Goal: Task Accomplishment & Management: Manage account settings

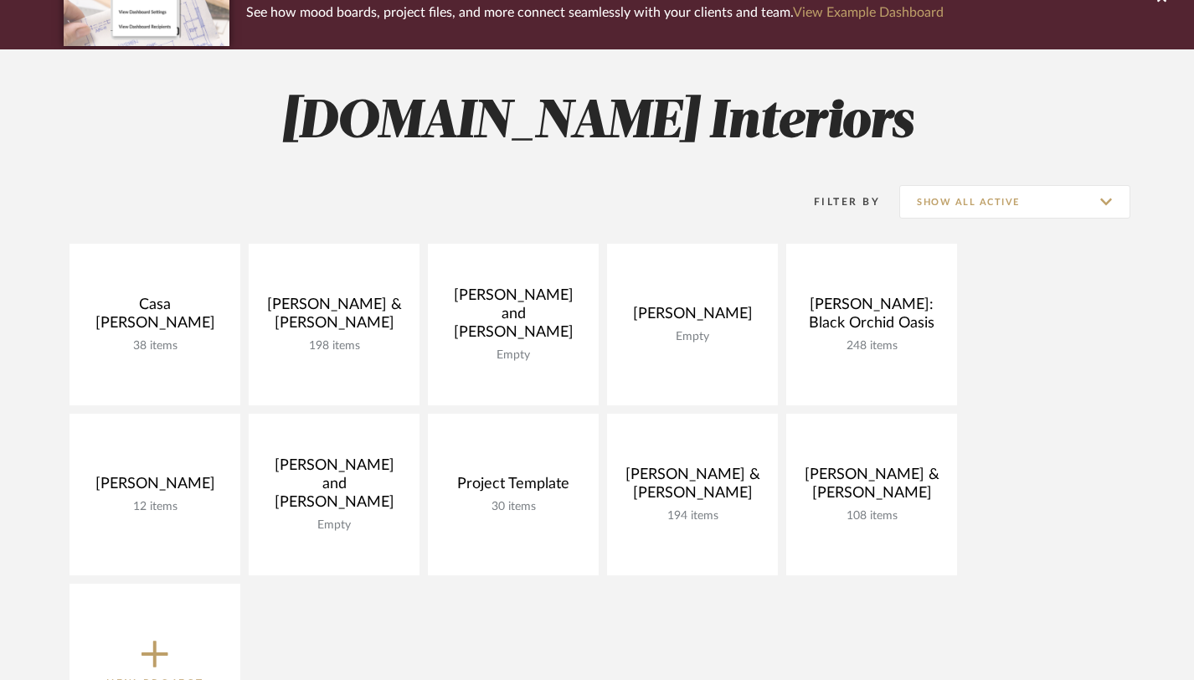
scroll to position [154, 0]
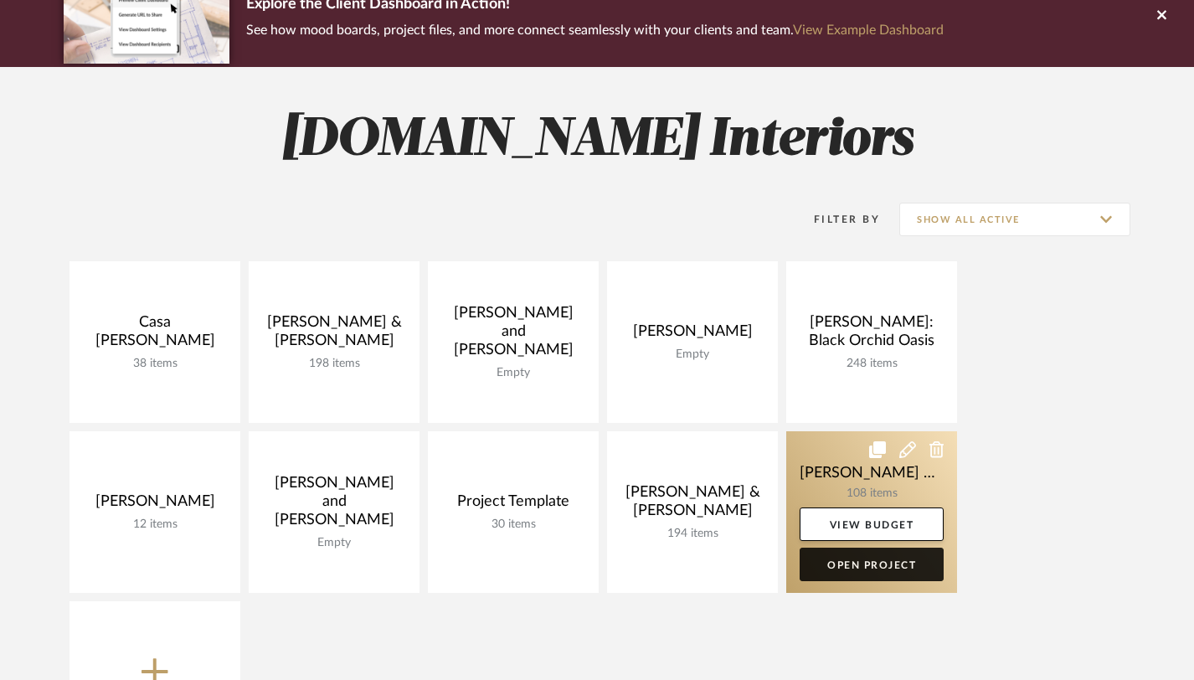
click at [867, 569] on link "Open Project" at bounding box center [871, 563] width 144 height 33
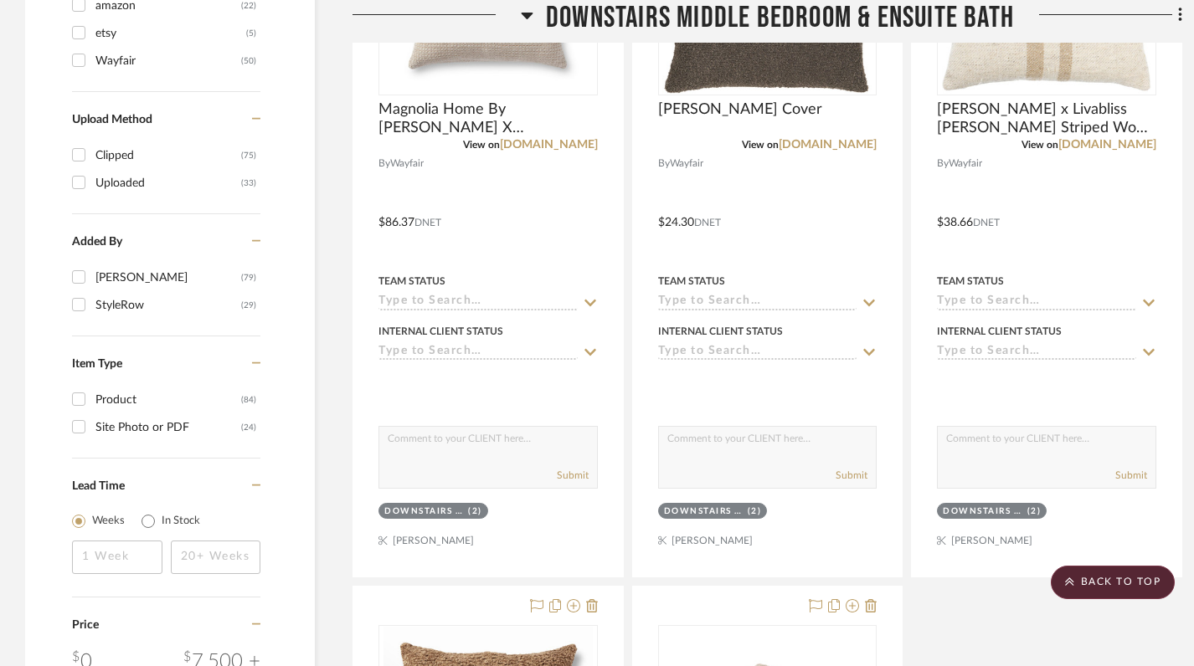
scroll to position [1632, 0]
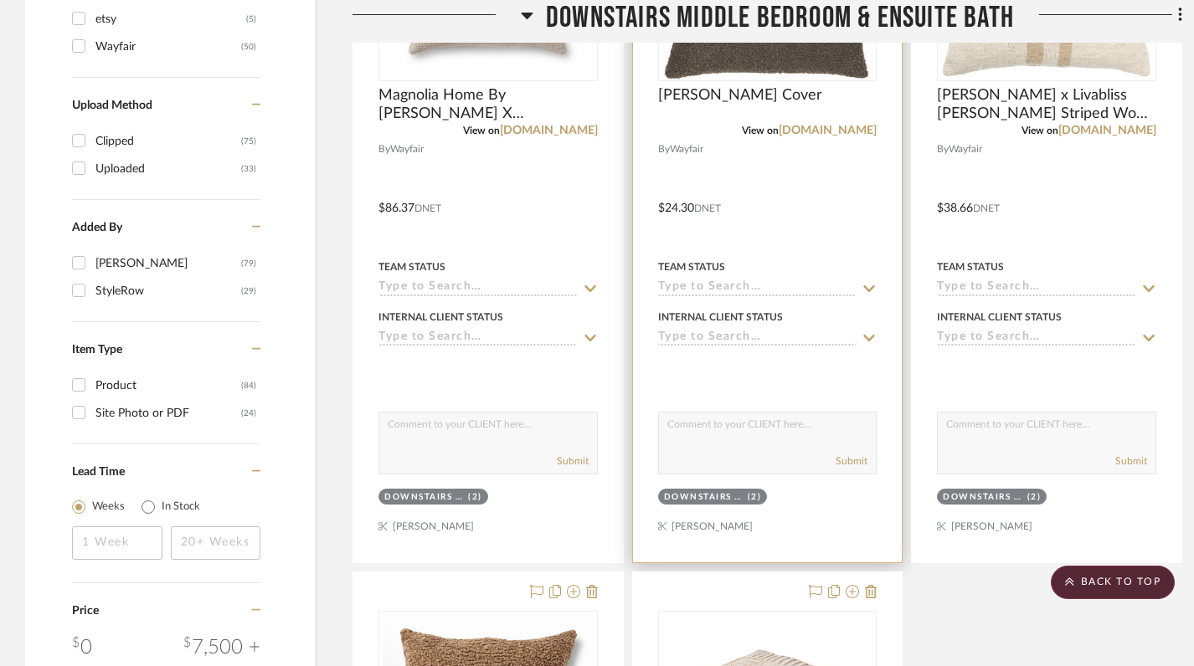
click at [748, 491] on div "(2)" at bounding box center [755, 497] width 14 height 13
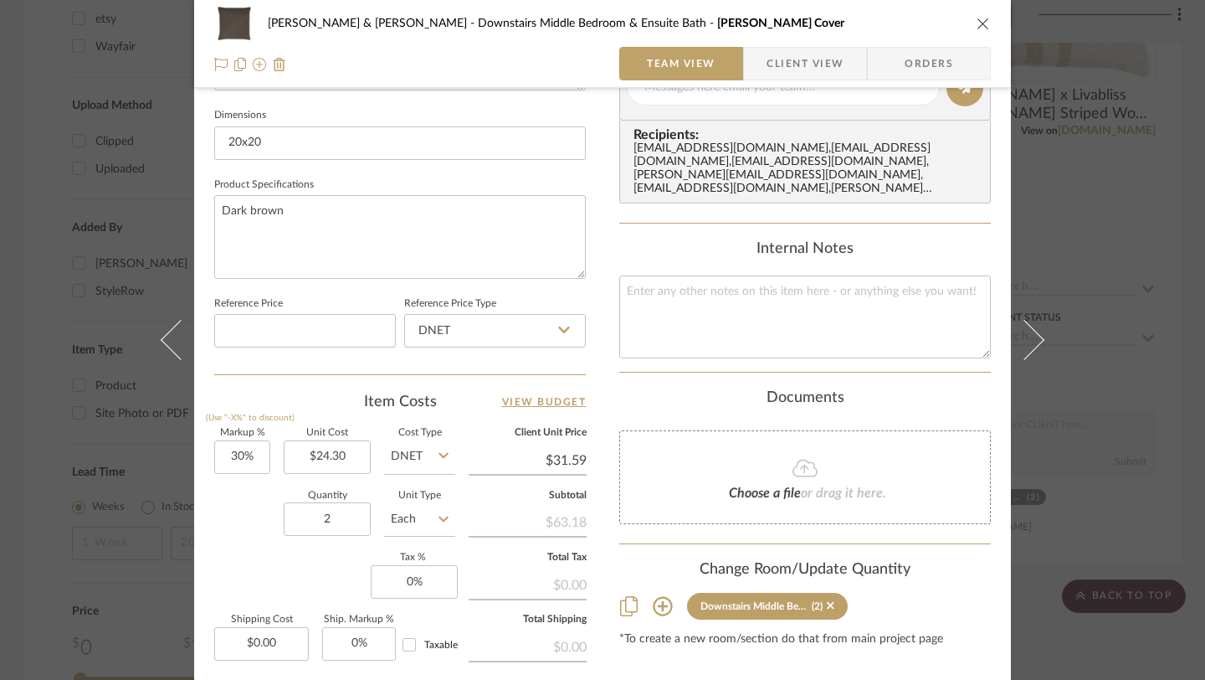
scroll to position [766, 0]
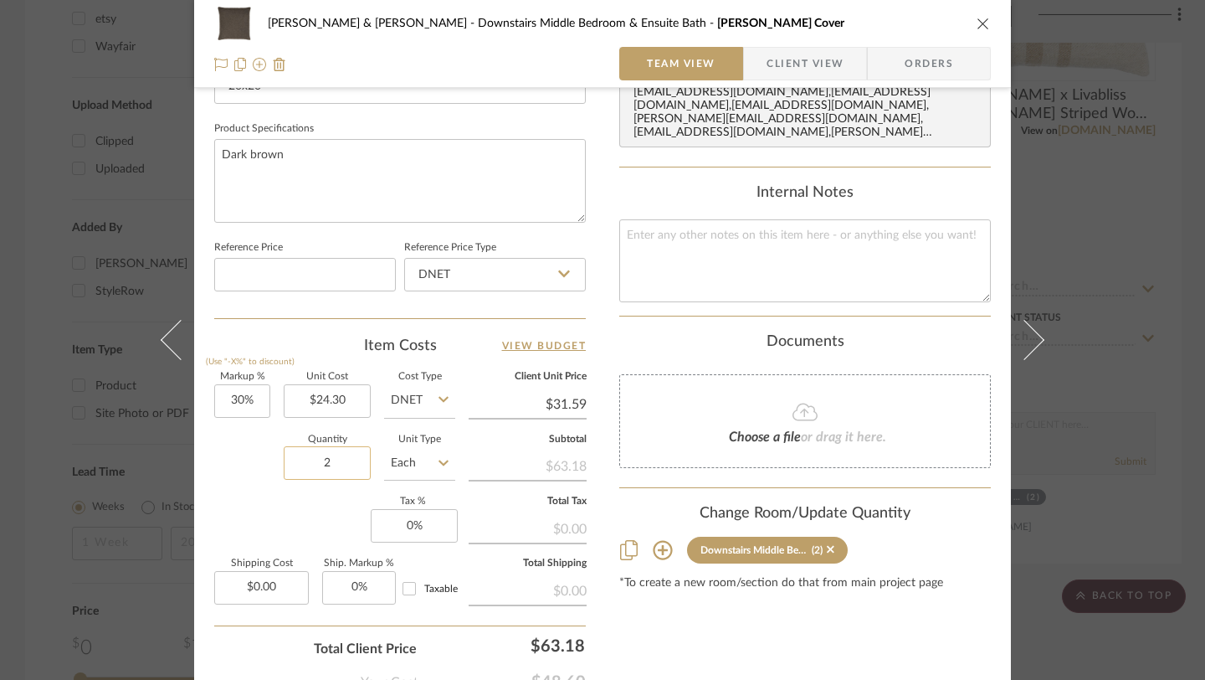
click at [332, 465] on input "2" at bounding box center [327, 462] width 87 height 33
type input "3"
click at [775, 635] on div "Content here copies to Client View - confirm visibility there. Show in Client D…" at bounding box center [805, 37] width 372 height 1378
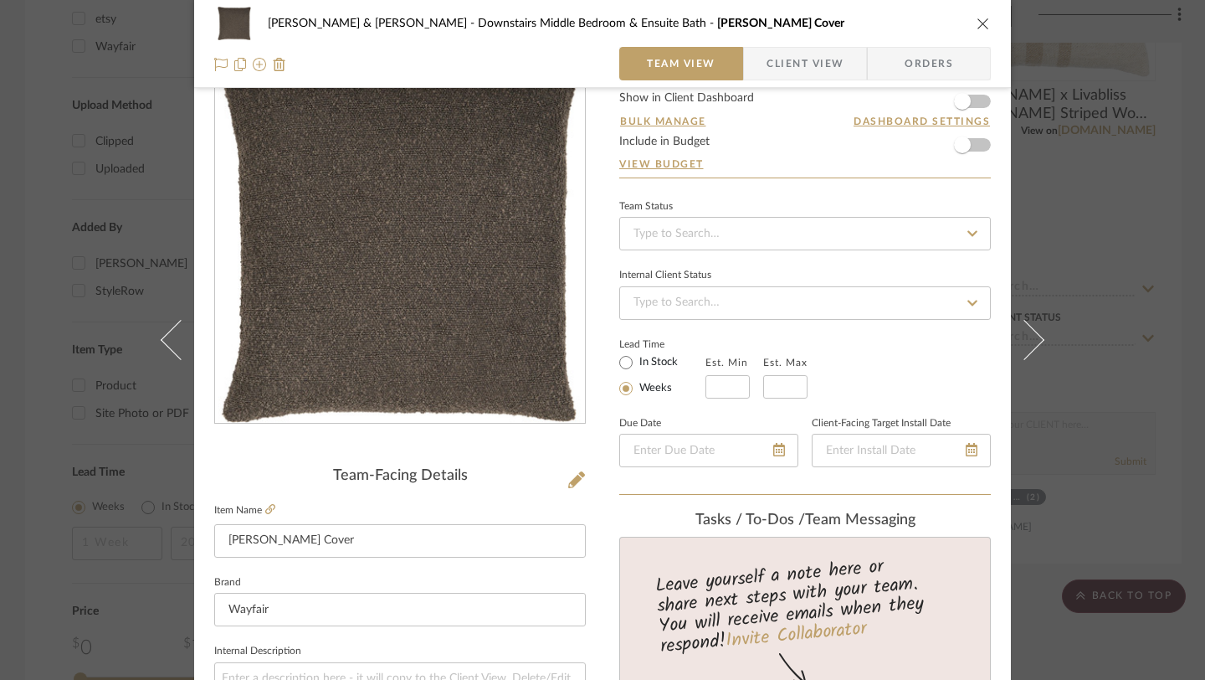
scroll to position [0, 0]
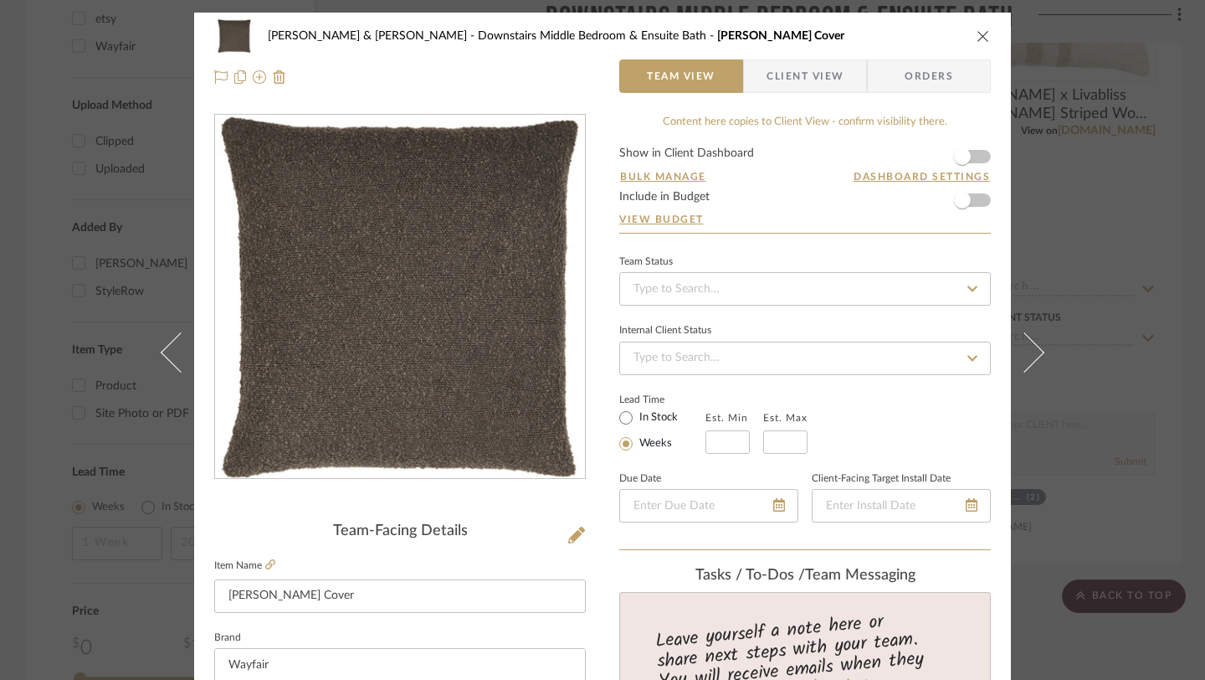
click at [981, 39] on icon "close" at bounding box center [983, 35] width 13 height 13
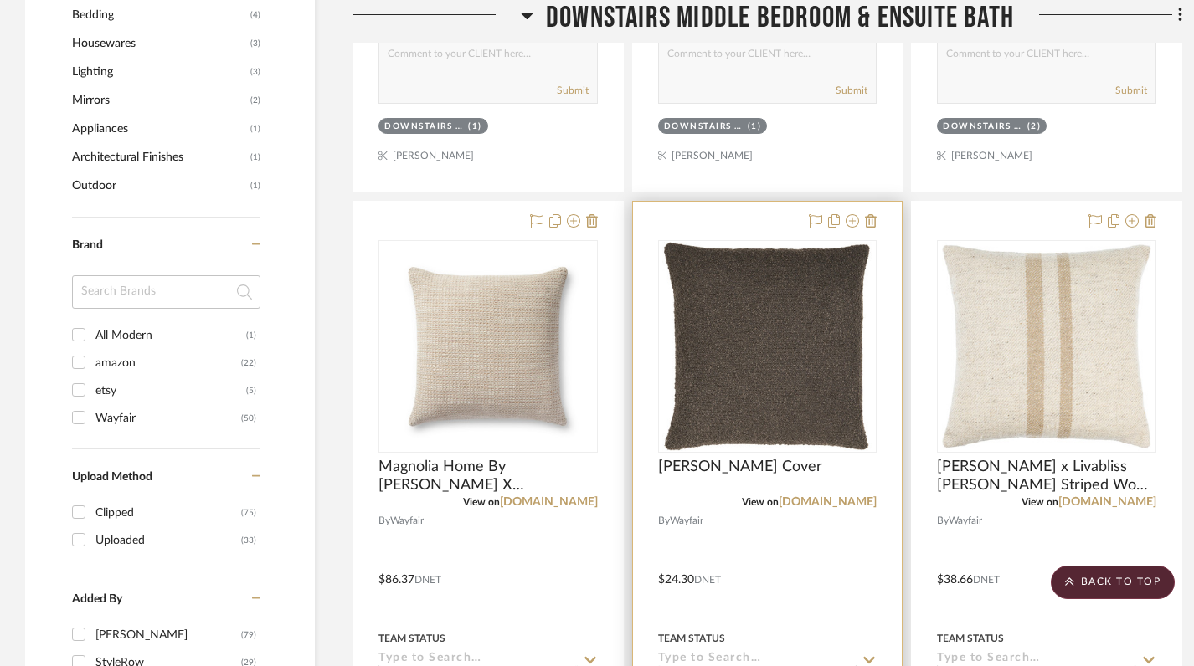
scroll to position [1267, 0]
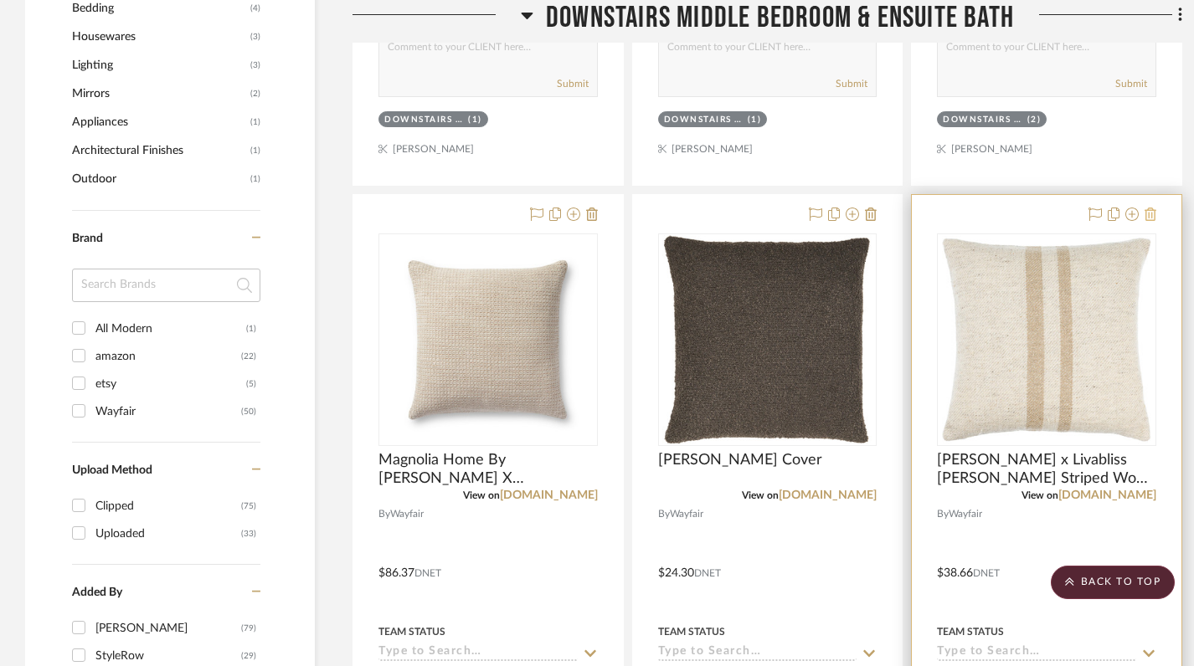
click at [1149, 208] on icon at bounding box center [1150, 214] width 12 height 13
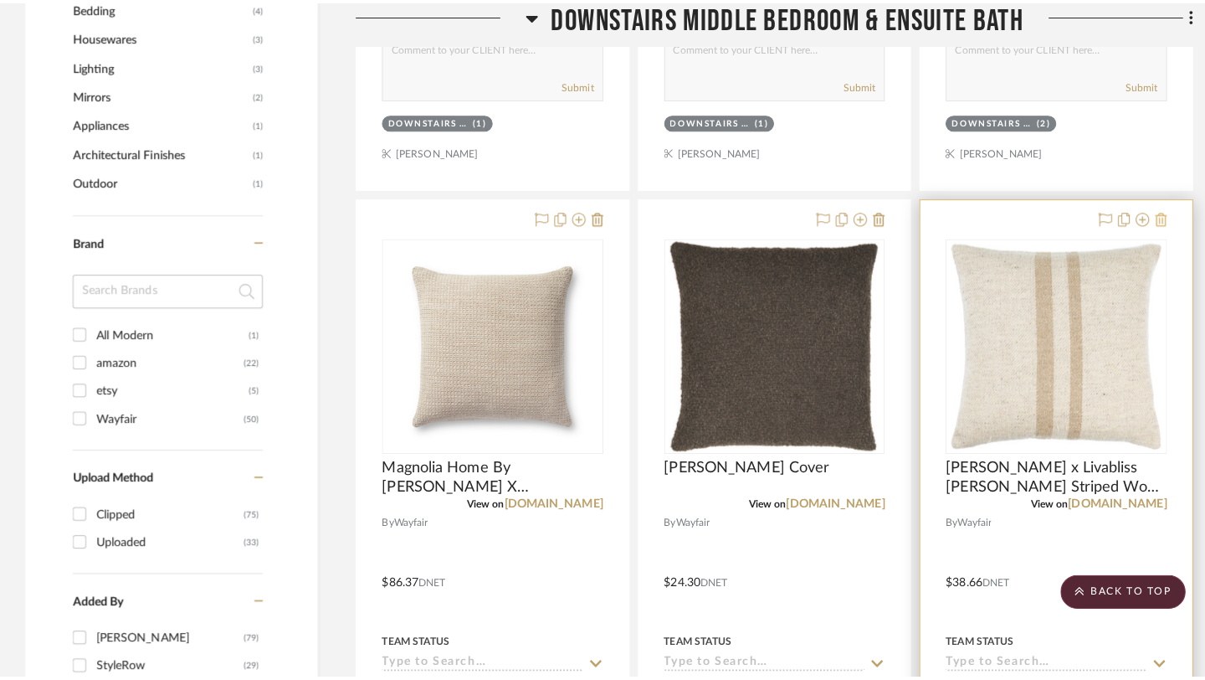
scroll to position [0, 0]
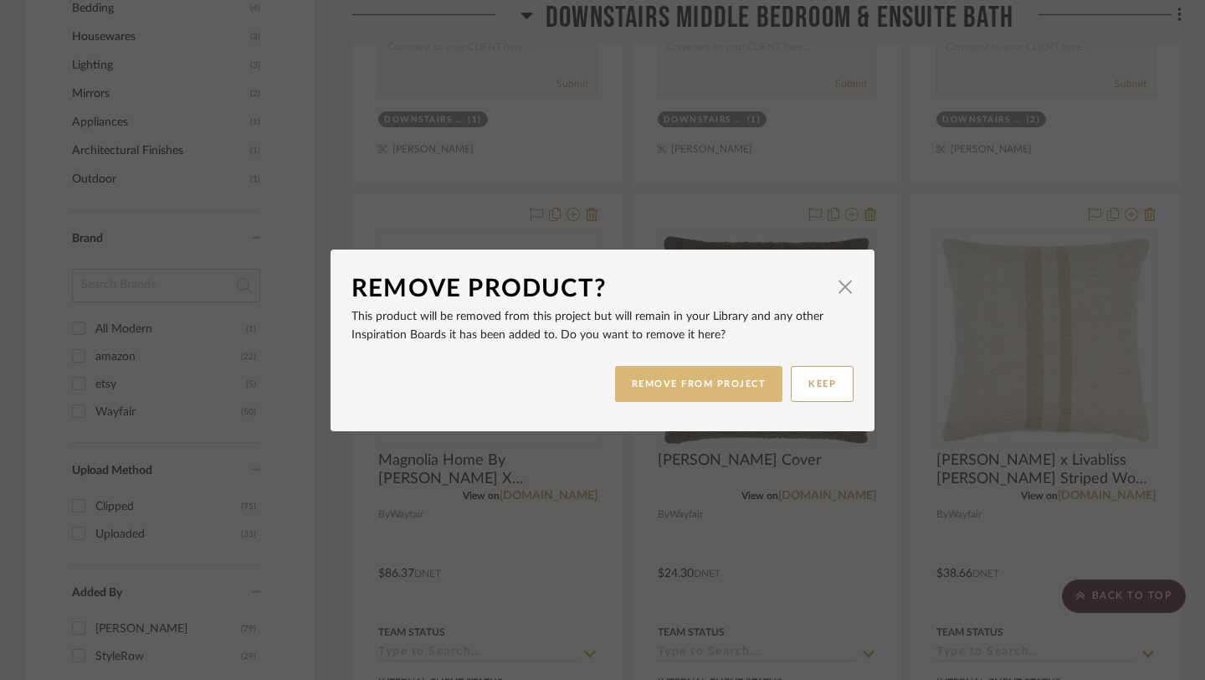
click at [726, 388] on button "REMOVE FROM PROJECT" at bounding box center [699, 384] width 168 height 36
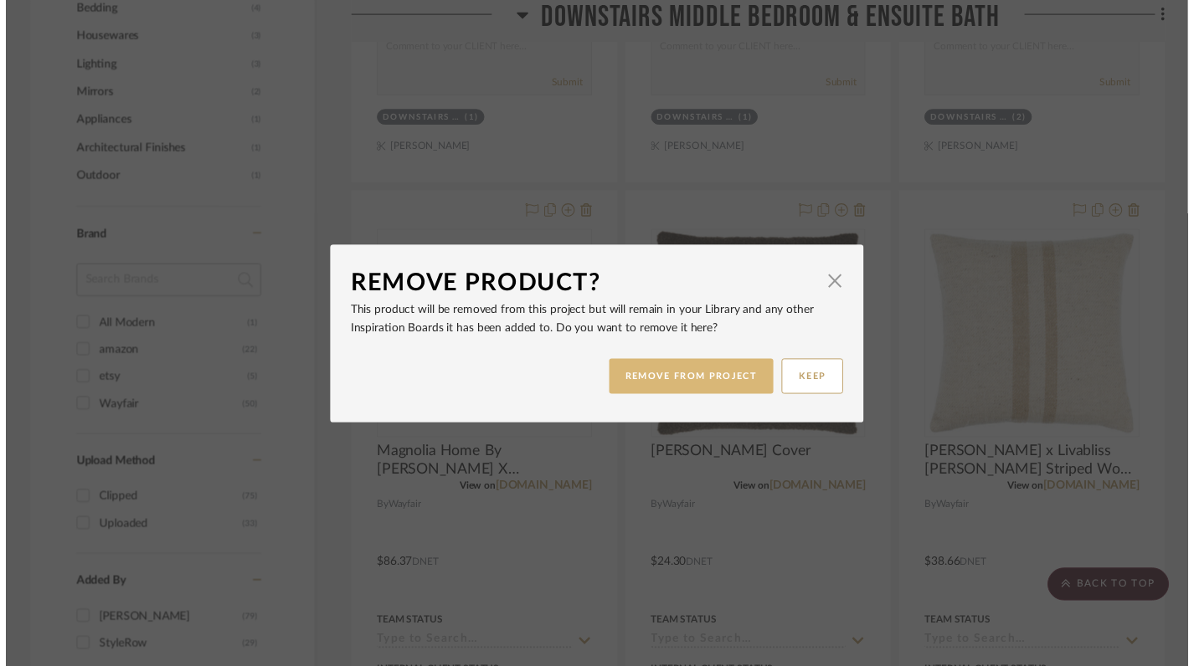
scroll to position [1267, 0]
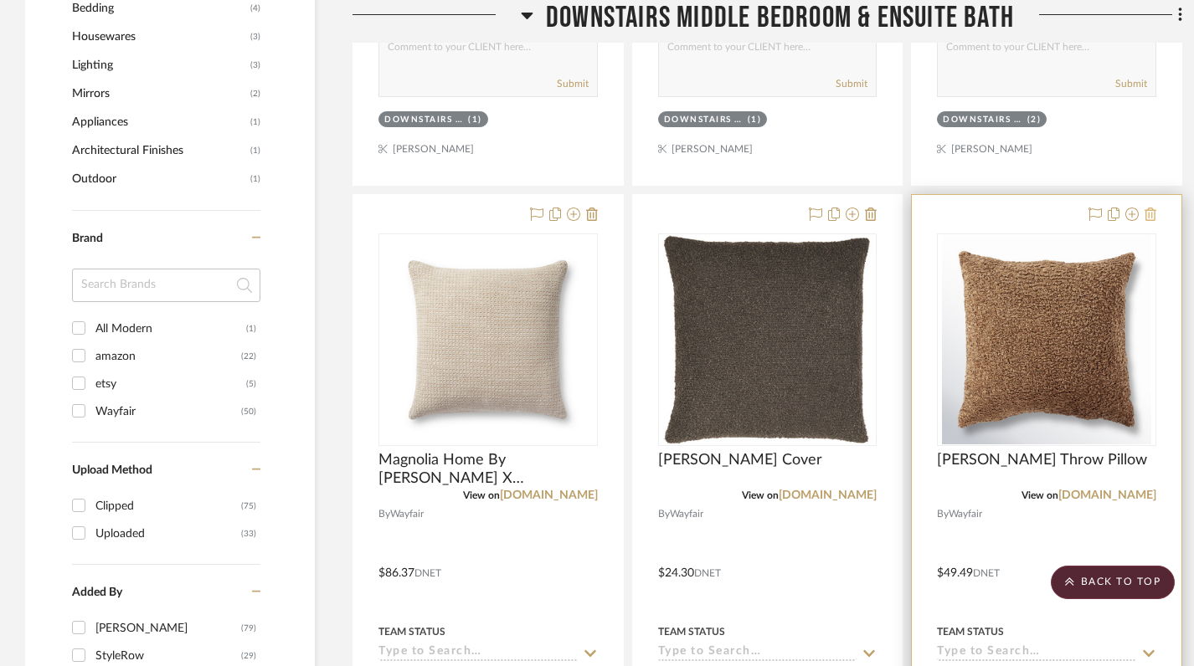
click at [1150, 208] on icon at bounding box center [1150, 214] width 12 height 13
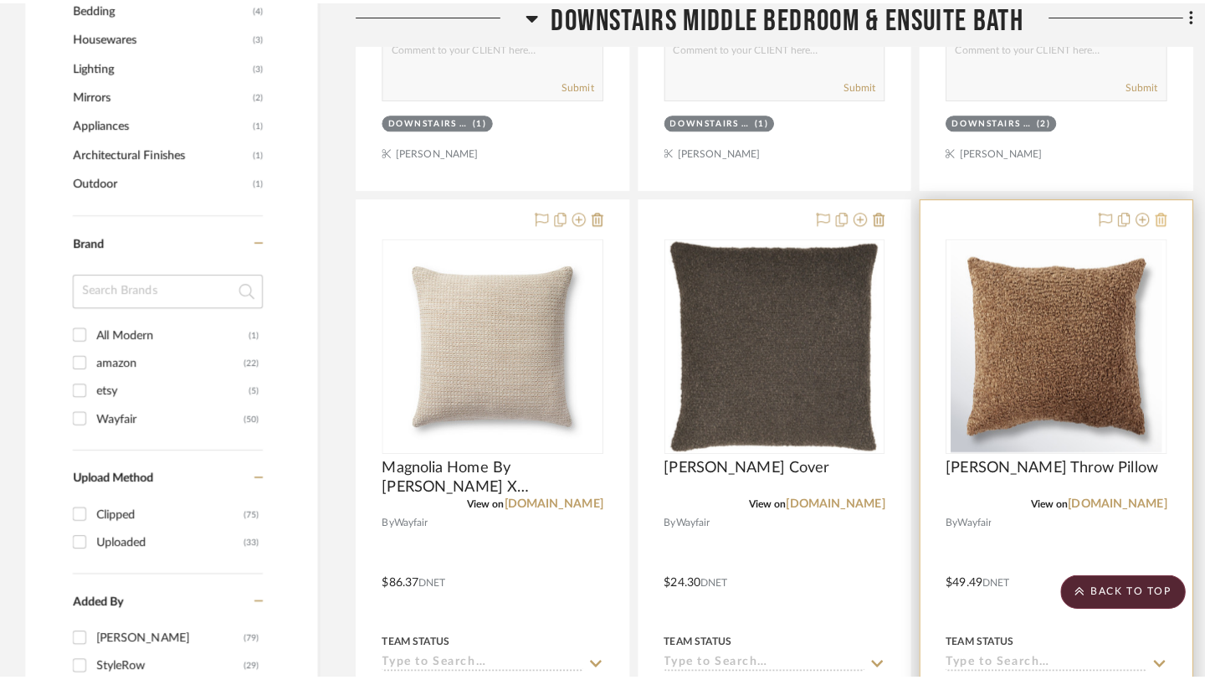
scroll to position [0, 0]
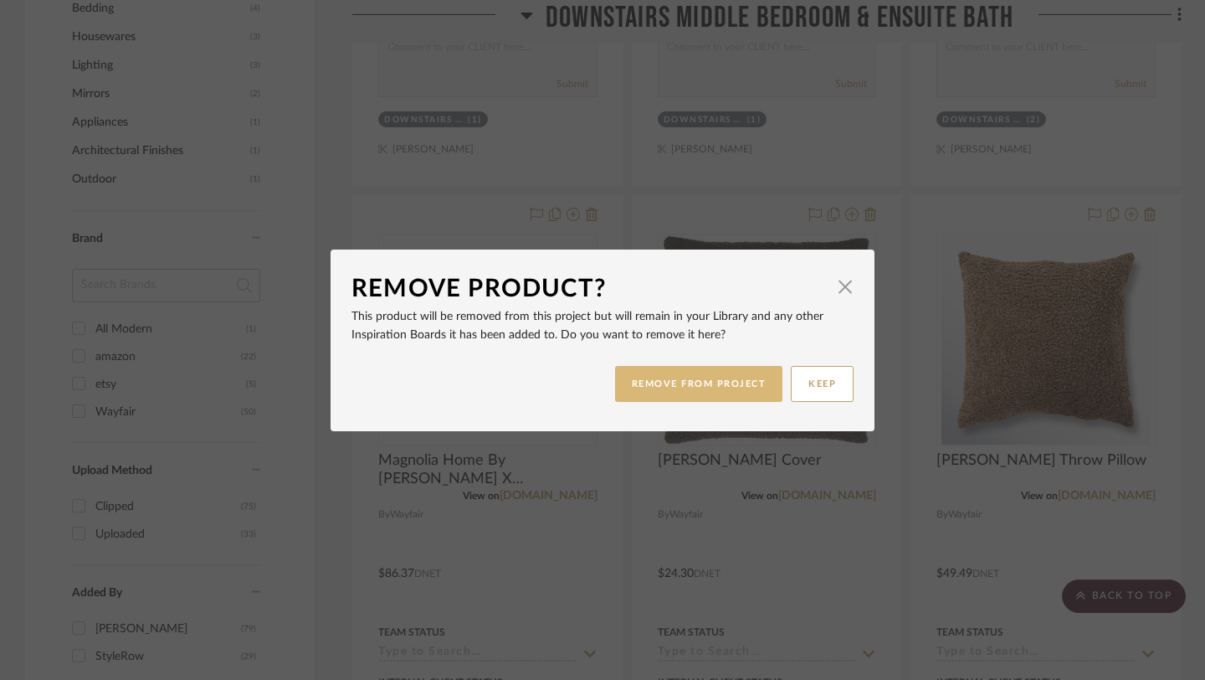
click at [703, 387] on button "REMOVE FROM PROJECT" at bounding box center [699, 384] width 168 height 36
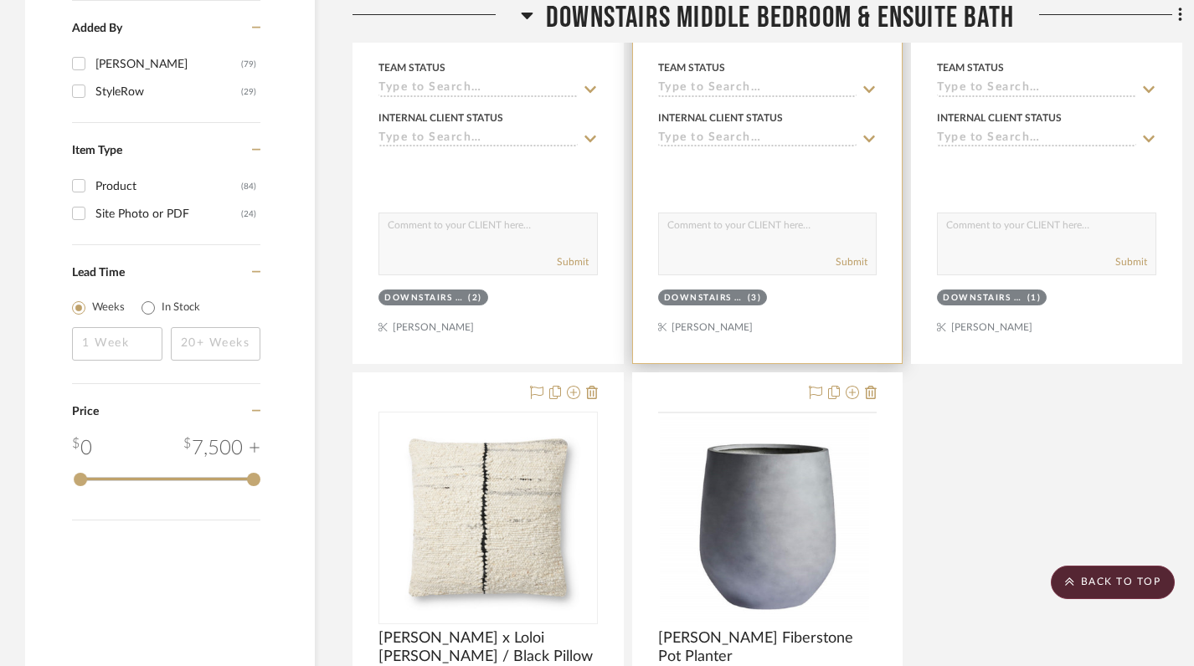
scroll to position [1835, 0]
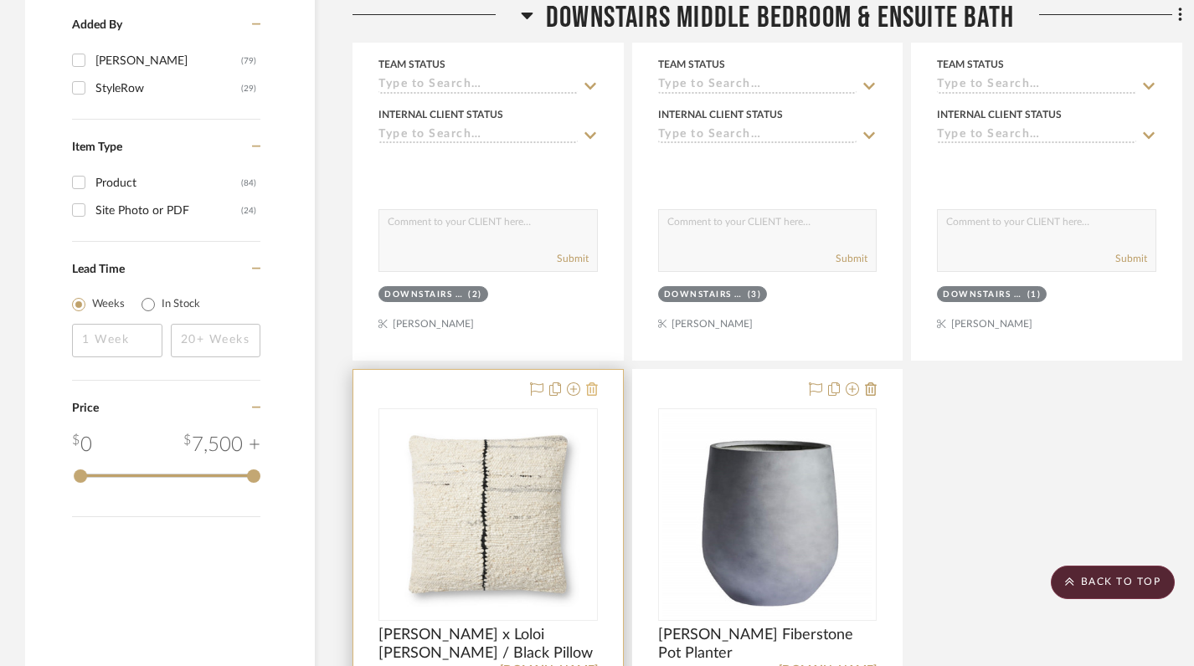
click at [594, 383] on icon at bounding box center [592, 389] width 12 height 13
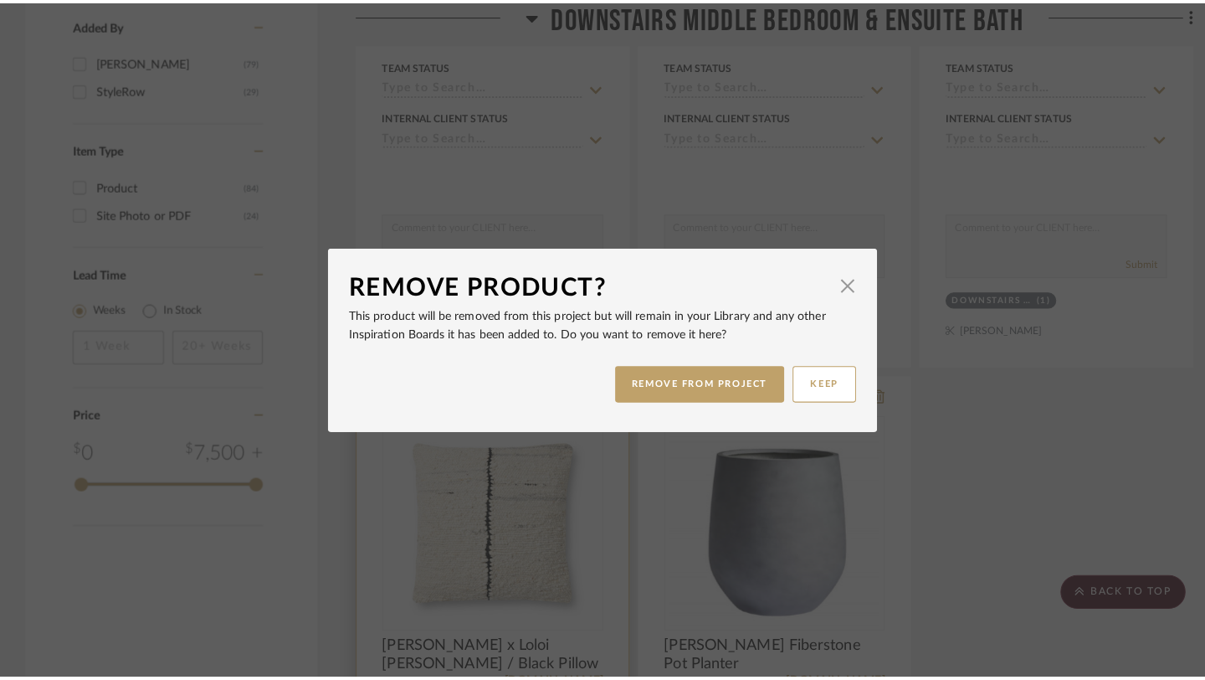
scroll to position [0, 0]
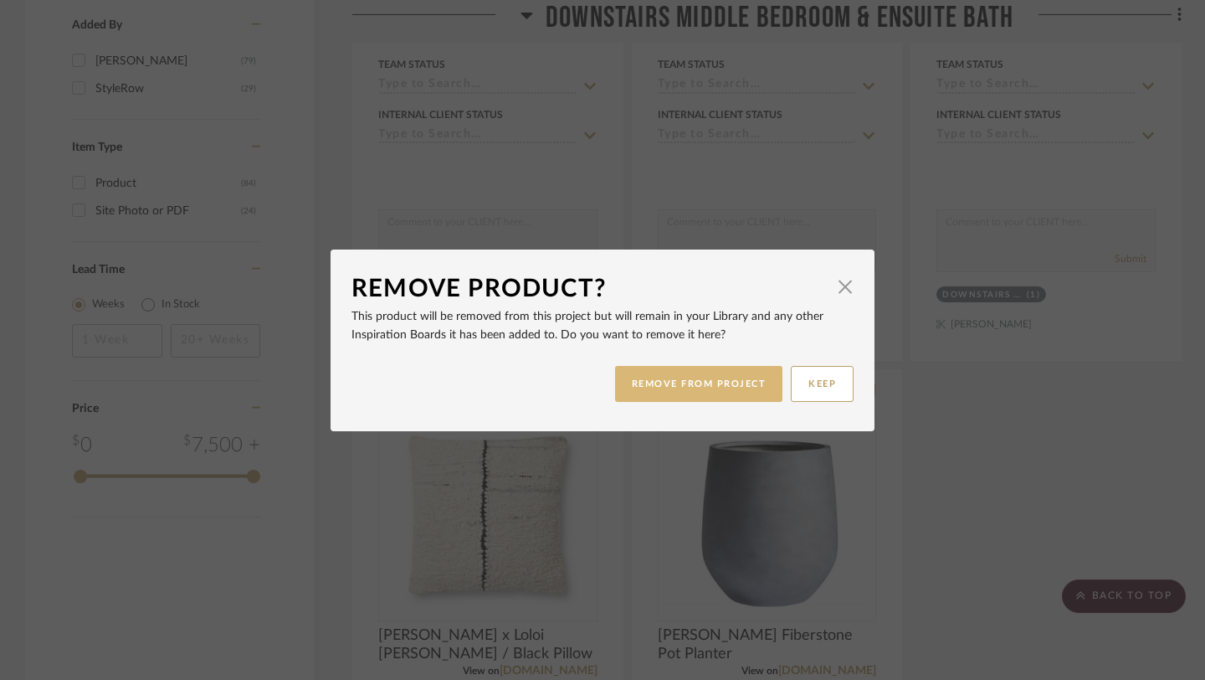
click at [687, 393] on button "REMOVE FROM PROJECT" at bounding box center [699, 384] width 168 height 36
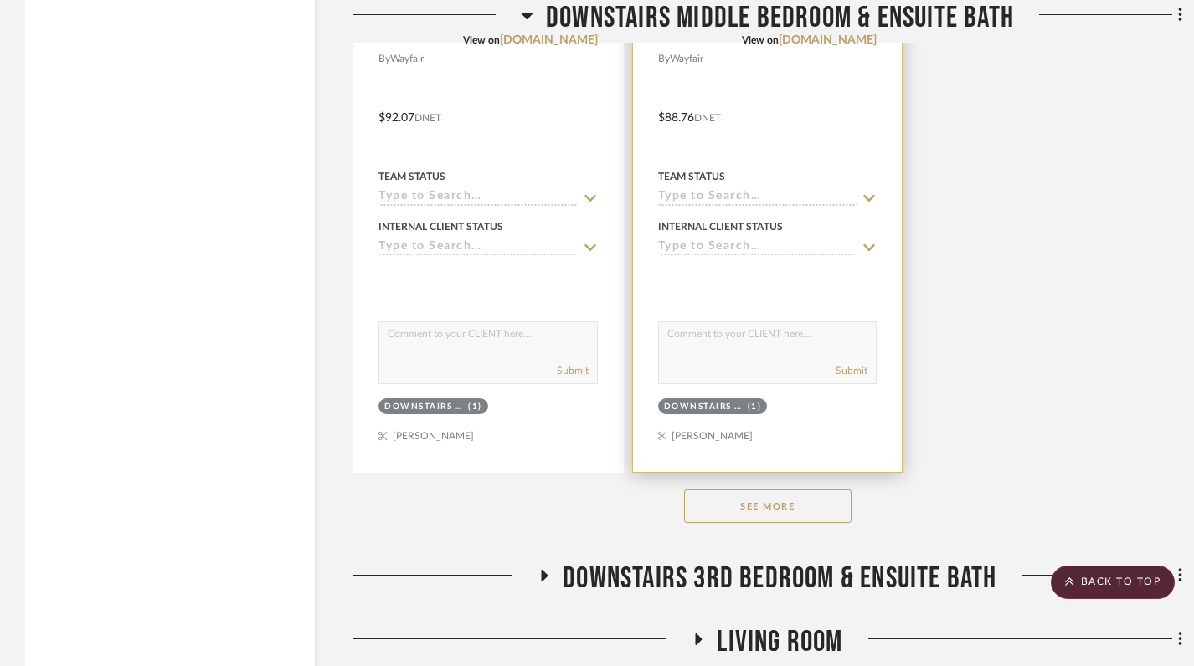
scroll to position [2466, 0]
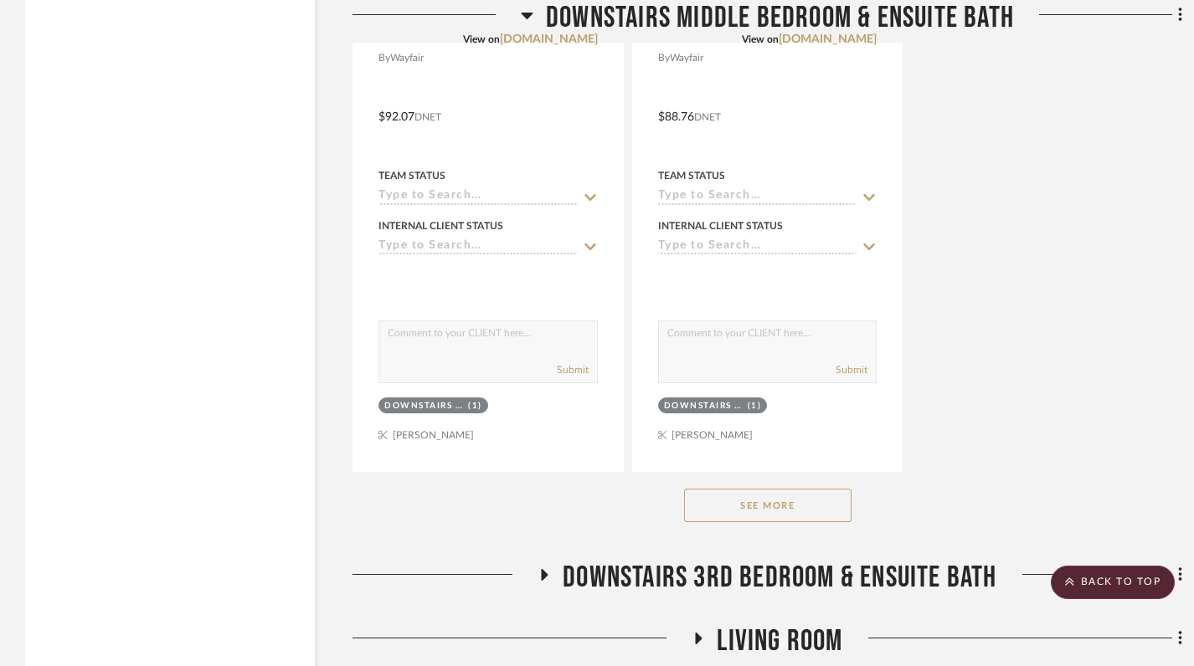
click at [779, 489] on button "See More" at bounding box center [767, 505] width 167 height 33
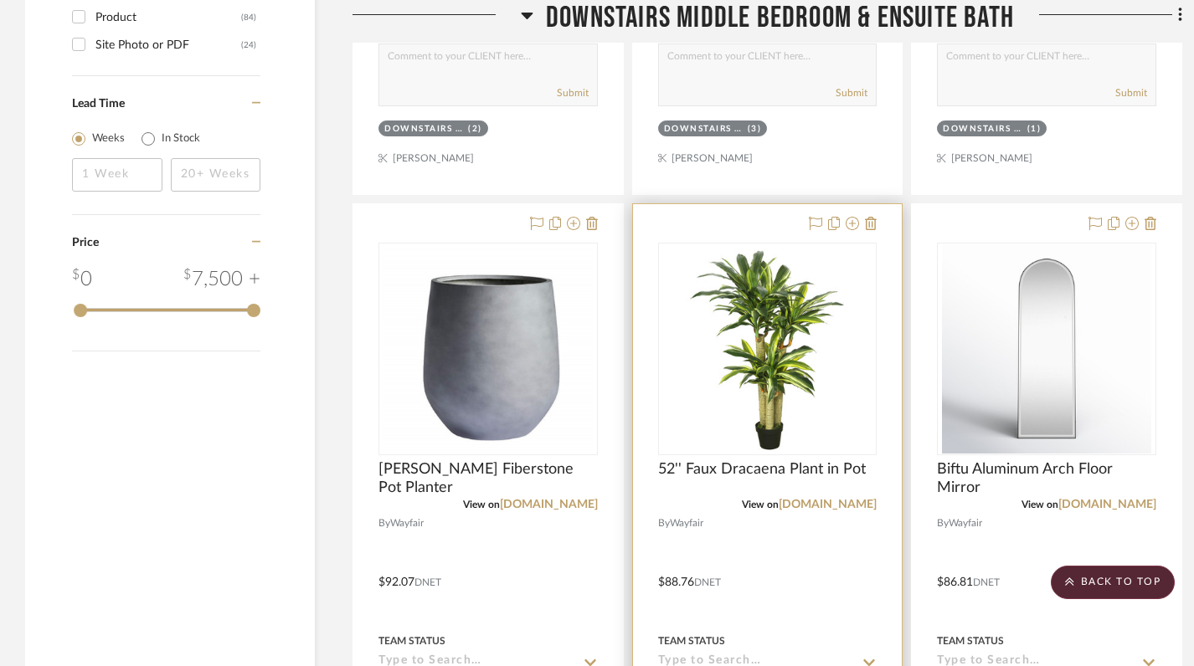
scroll to position [2004, 0]
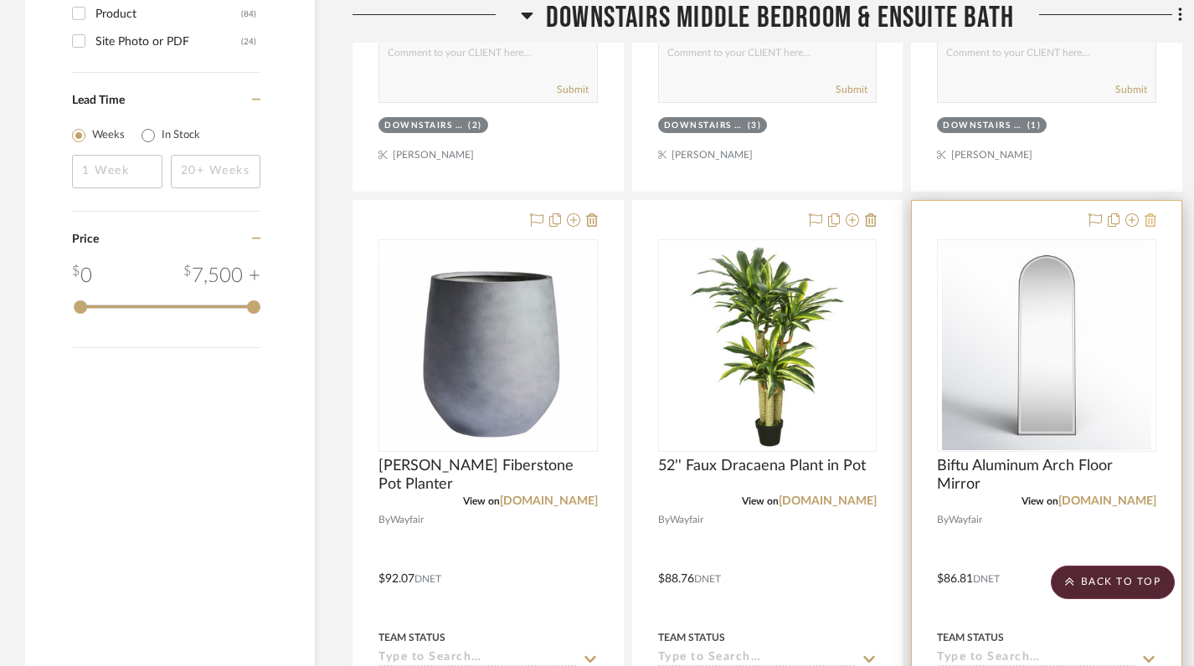
click at [1149, 211] on button at bounding box center [1150, 221] width 12 height 20
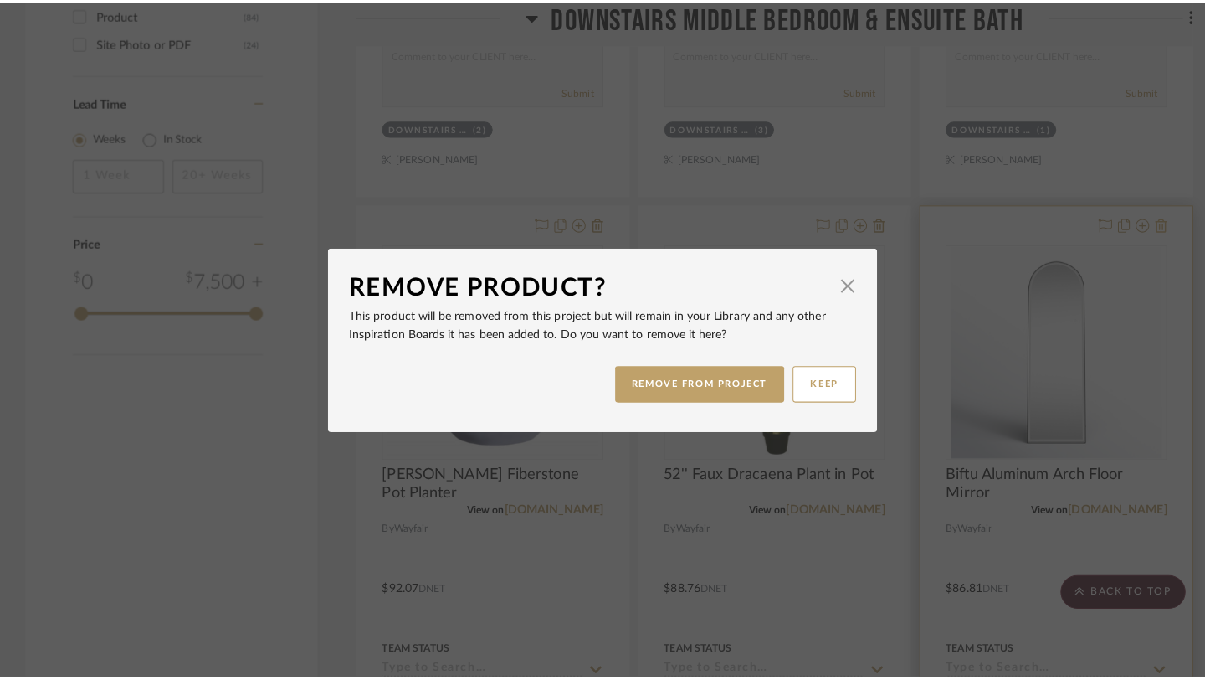
scroll to position [0, 0]
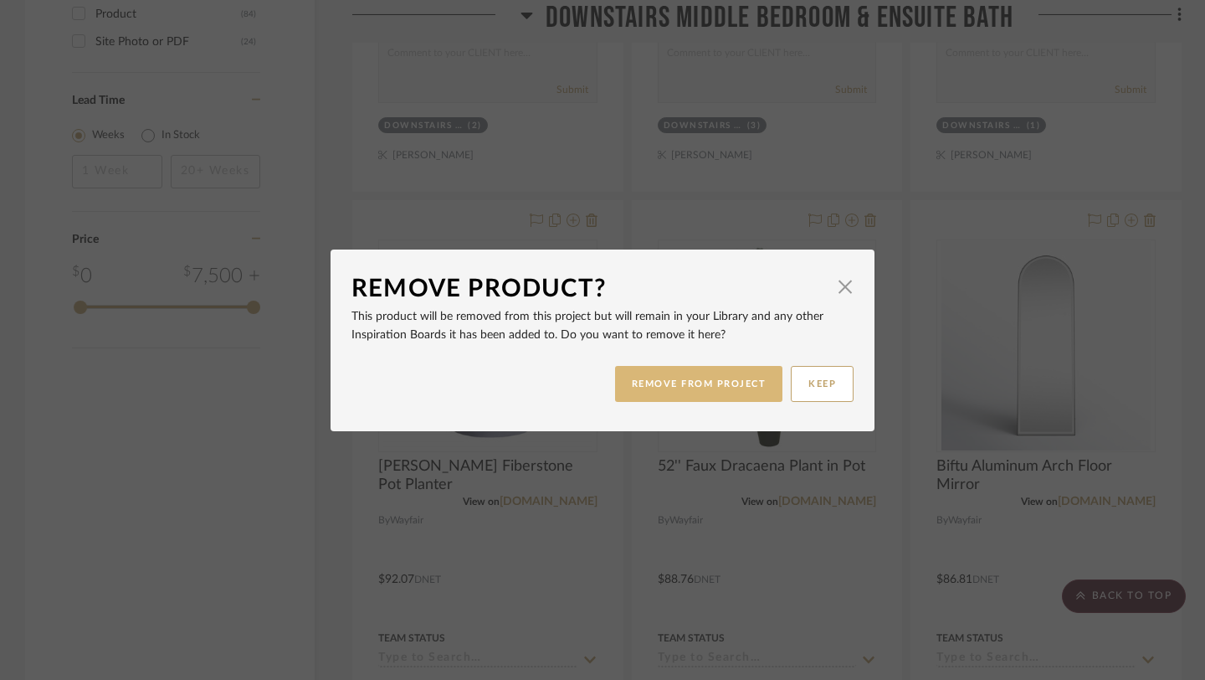
click at [707, 378] on button "REMOVE FROM PROJECT" at bounding box center [699, 384] width 168 height 36
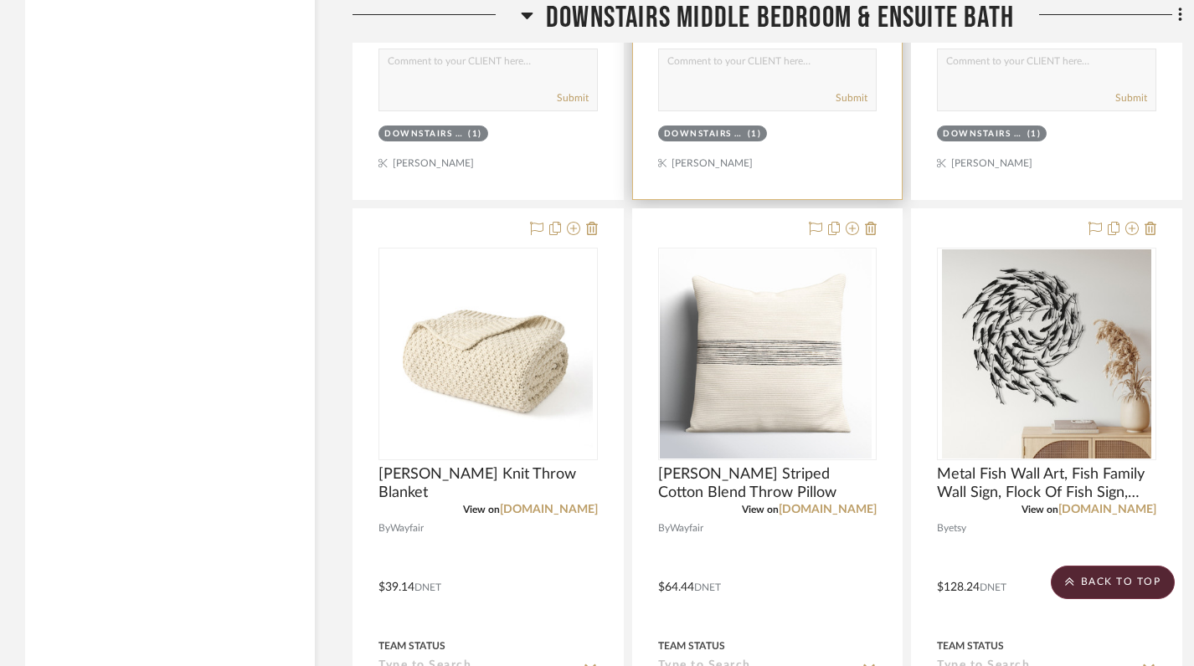
scroll to position [2743, 0]
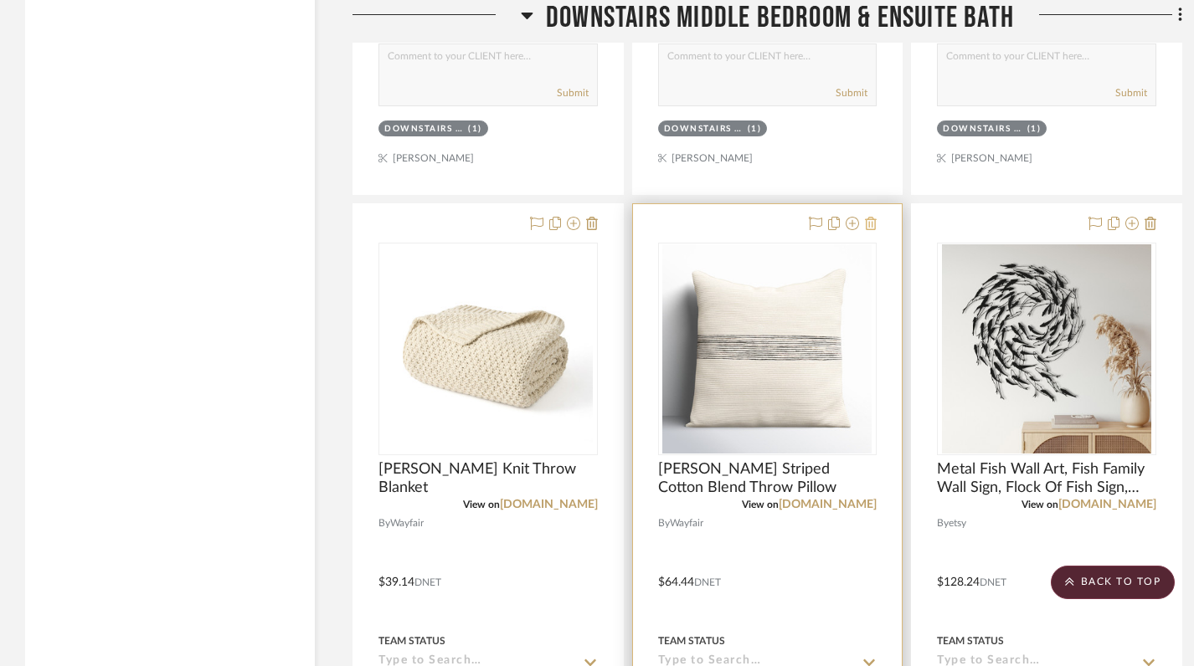
click at [870, 218] on fa-icon at bounding box center [871, 224] width 12 height 13
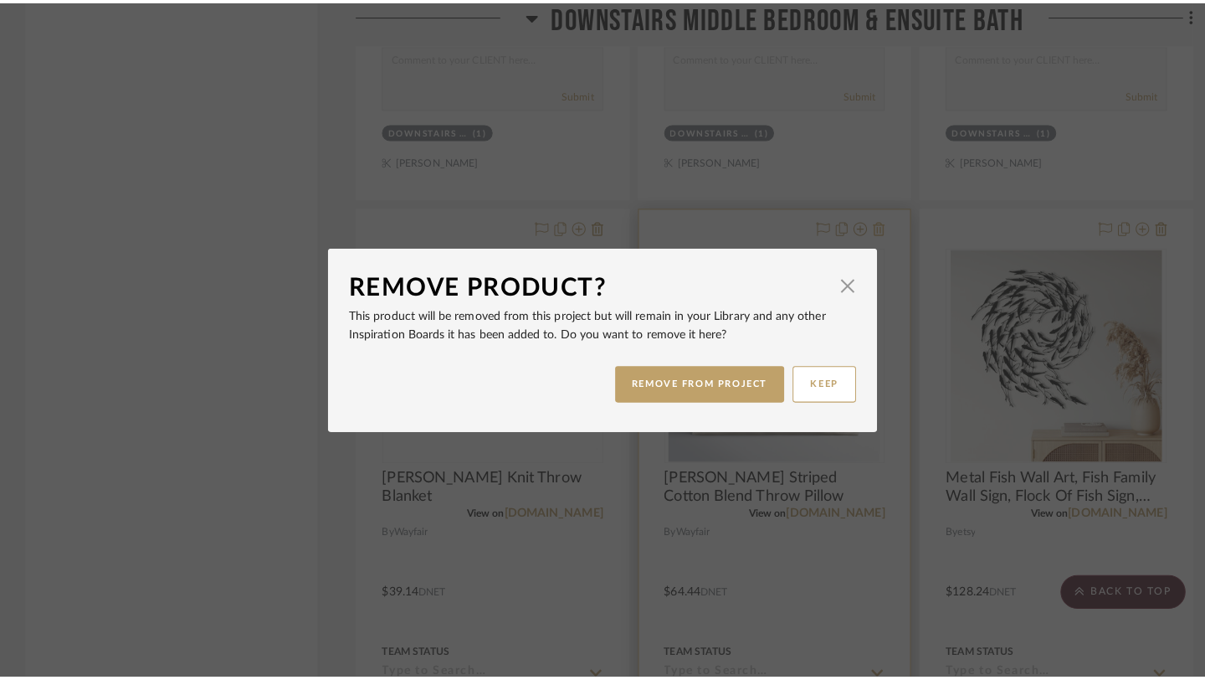
scroll to position [0, 0]
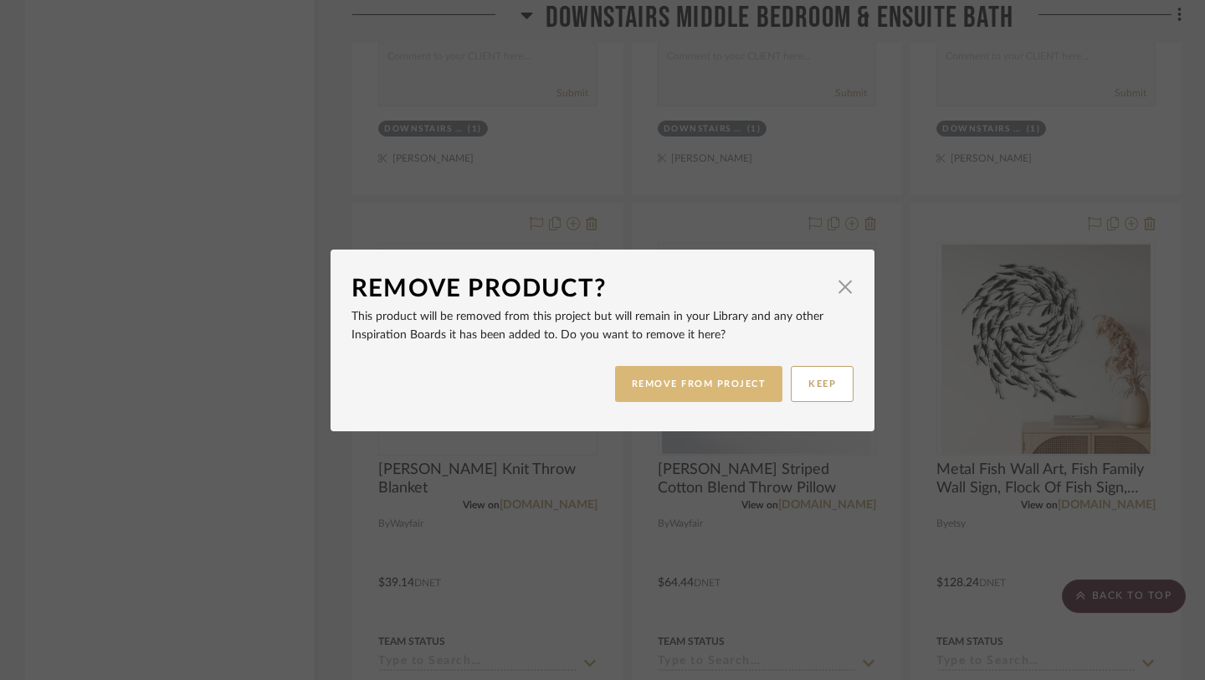
click at [704, 391] on button "REMOVE FROM PROJECT" at bounding box center [699, 384] width 168 height 36
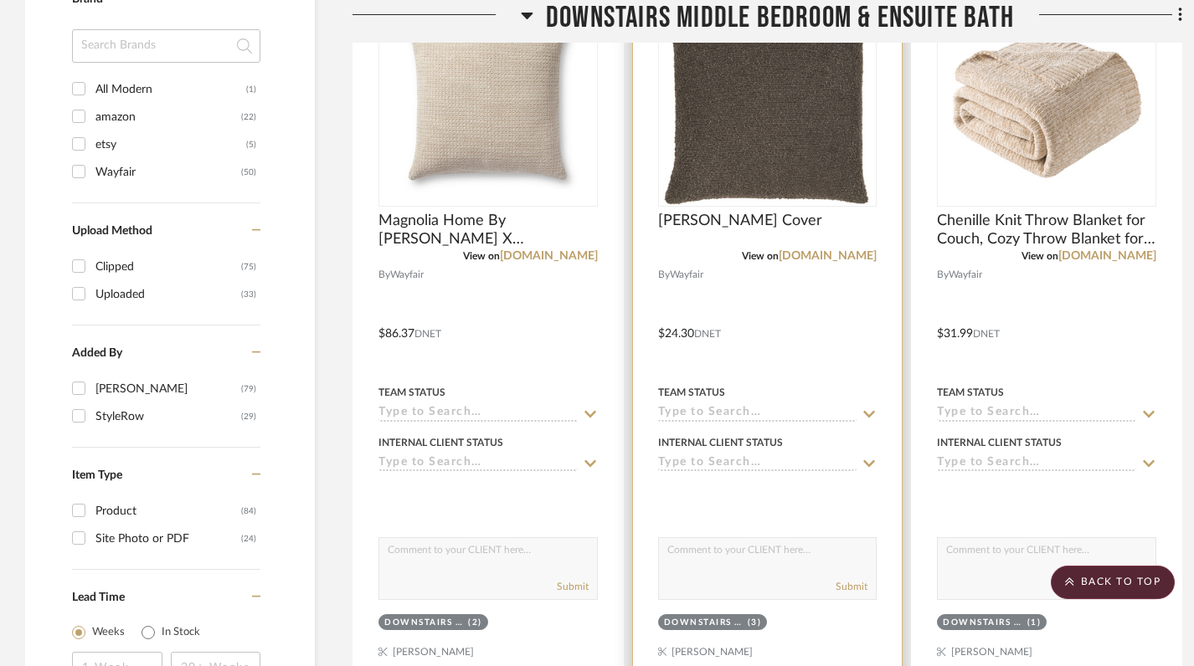
scroll to position [1379, 0]
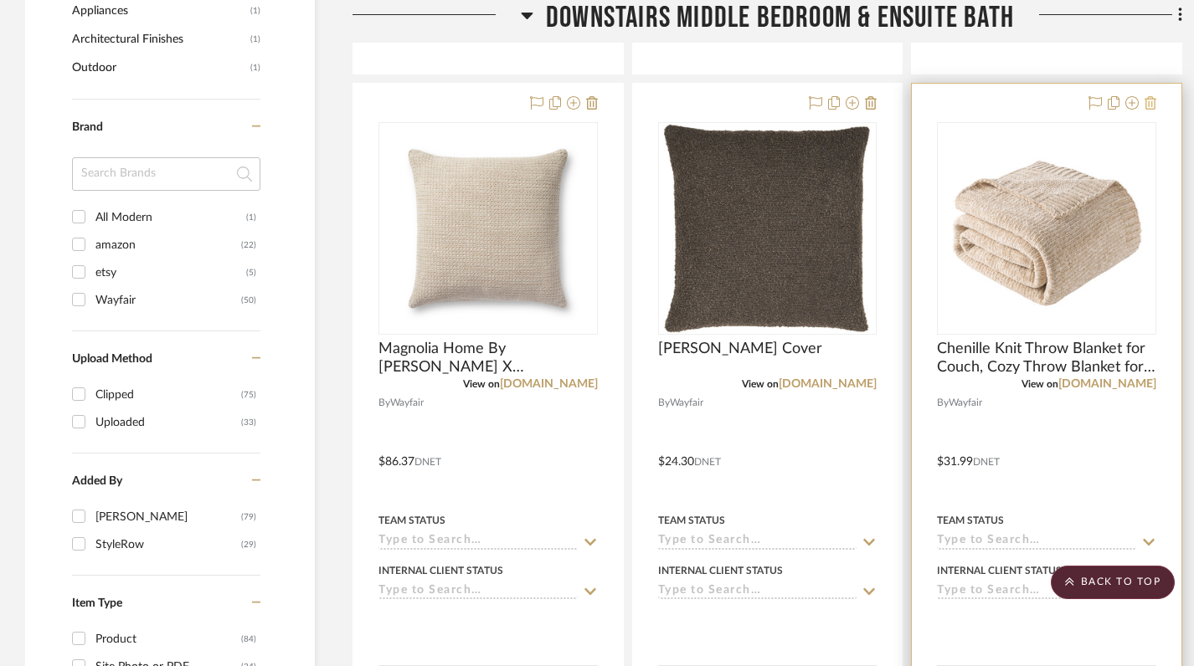
click at [1153, 96] on icon at bounding box center [1150, 102] width 12 height 13
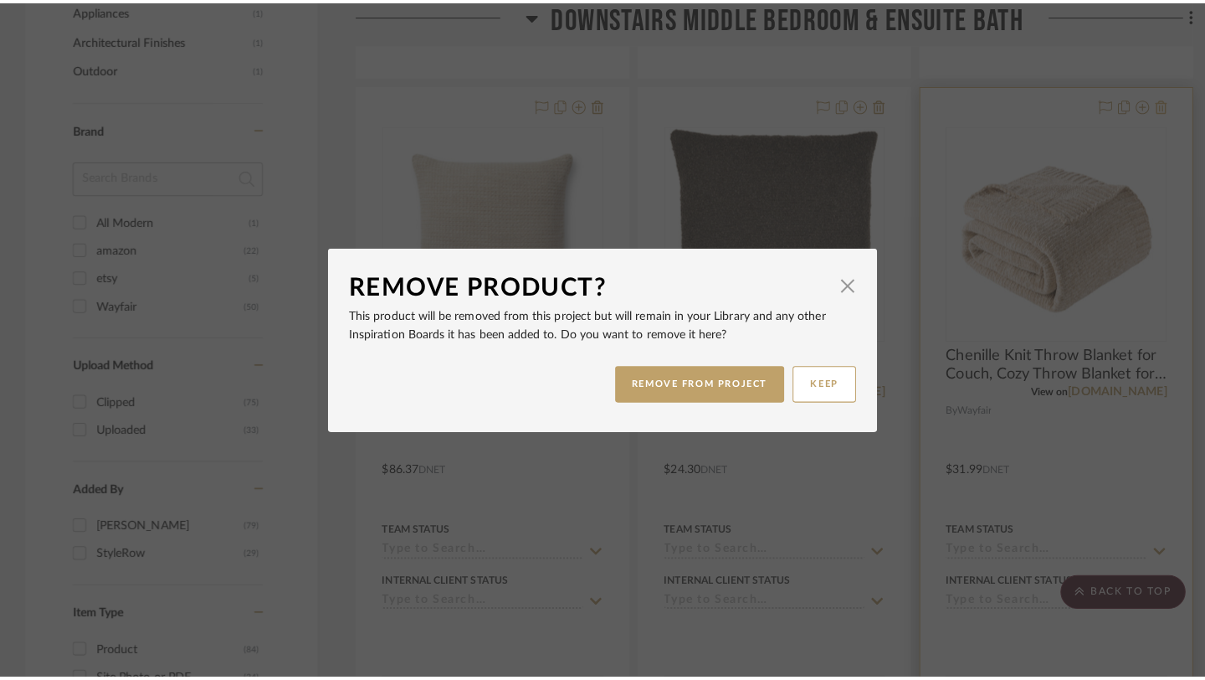
scroll to position [0, 0]
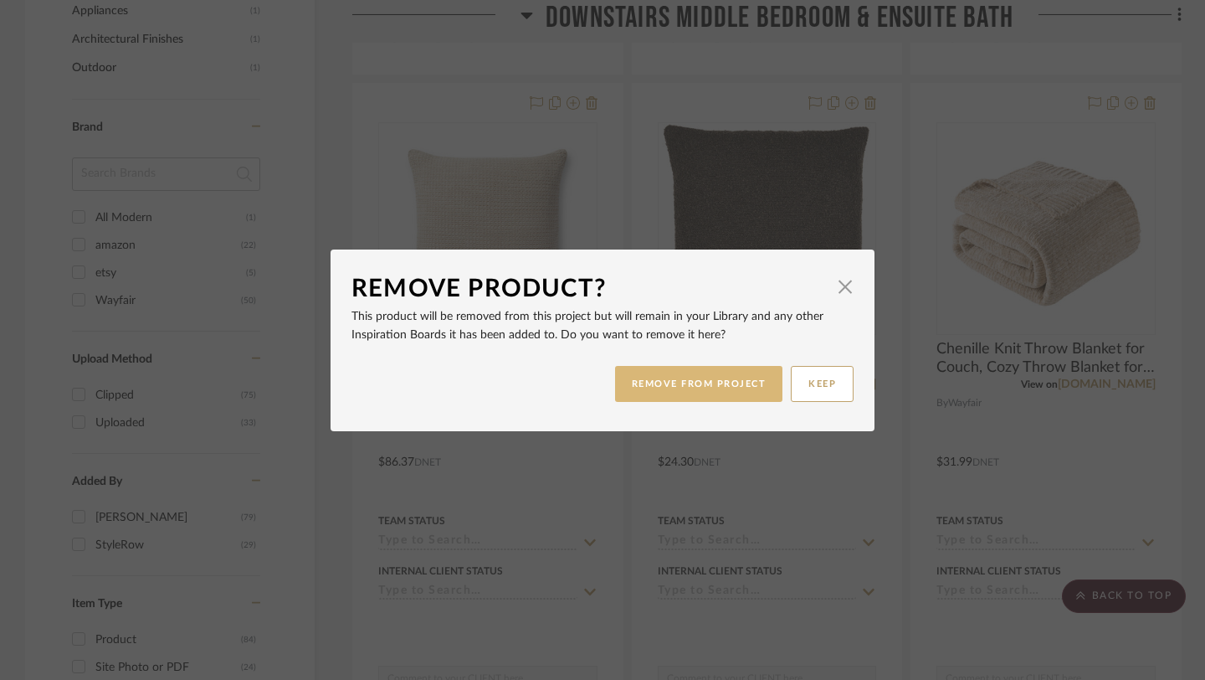
click at [750, 388] on button "REMOVE FROM PROJECT" at bounding box center [699, 384] width 168 height 36
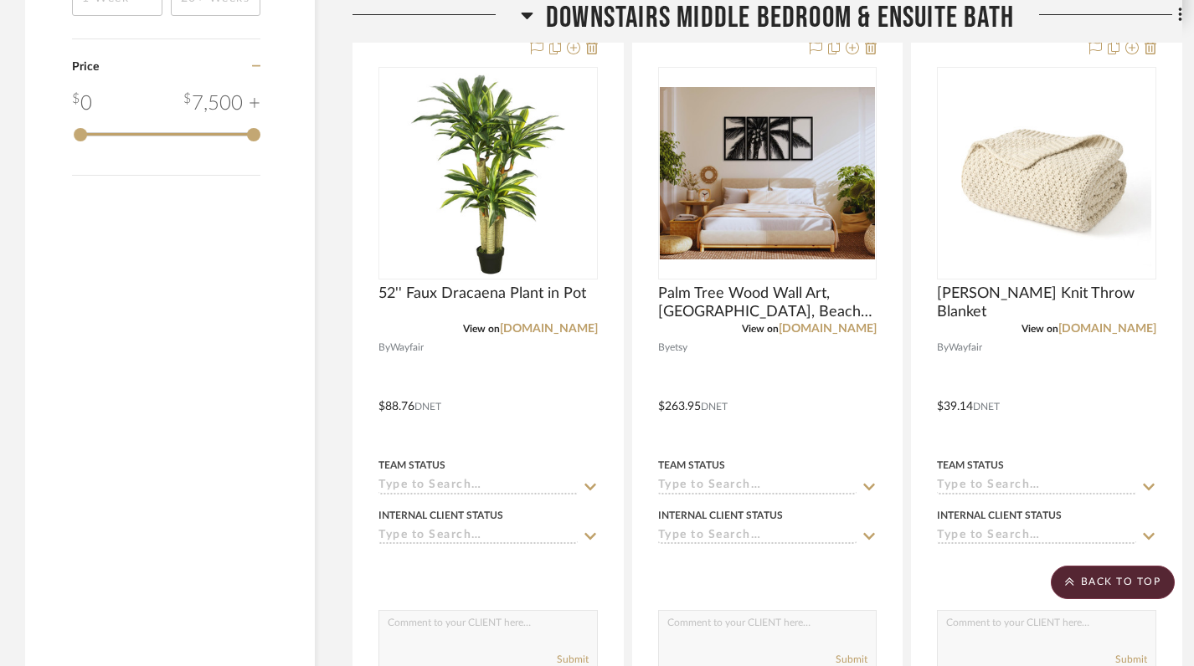
scroll to position [2212, 0]
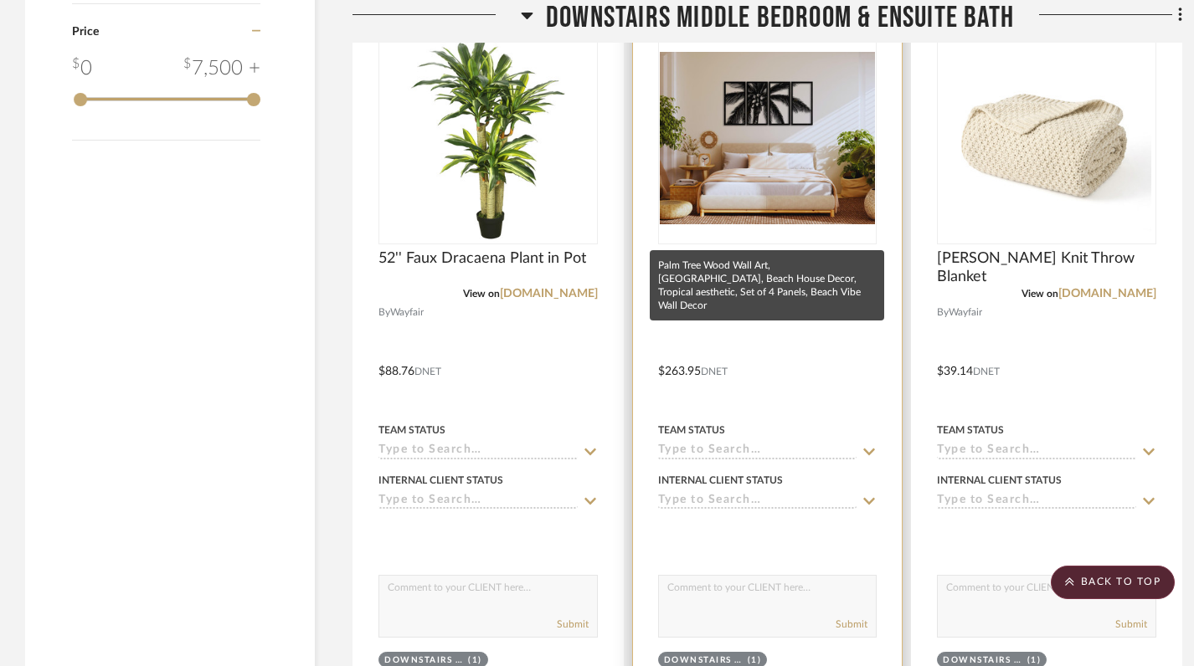
click at [783, 249] on span "Palm Tree Wood Wall Art, Tropical Beach Wall Art, Beach House Decor, Tropical a…" at bounding box center [767, 267] width 219 height 37
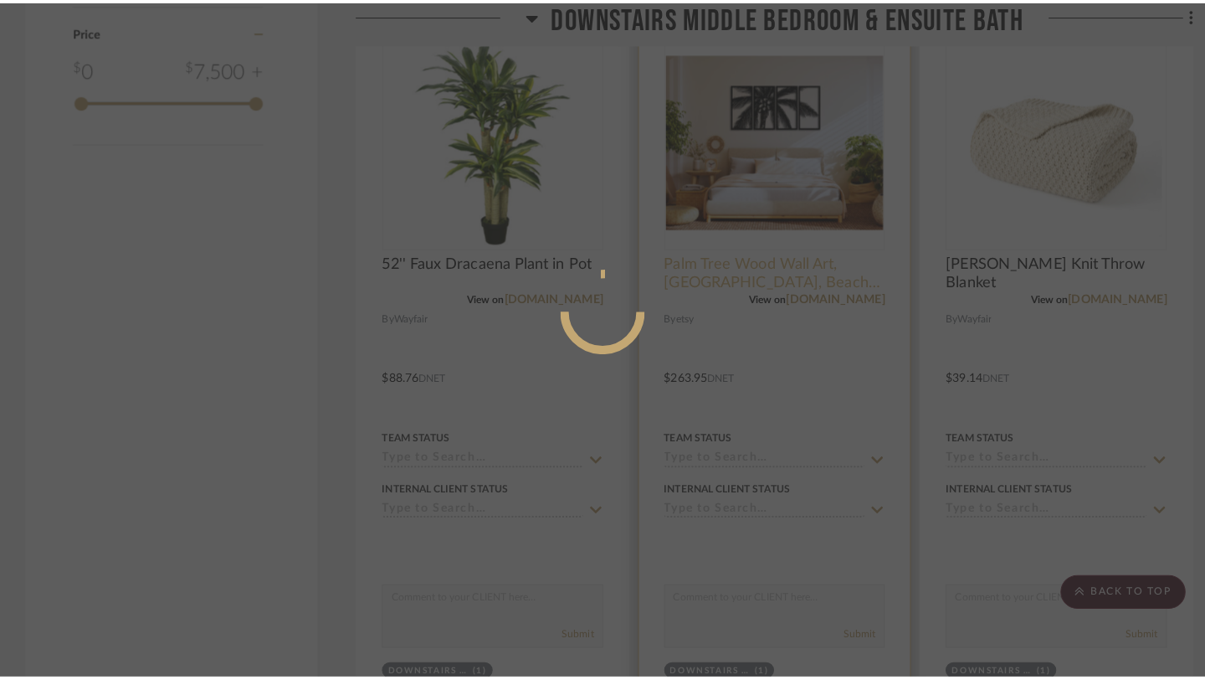
scroll to position [0, 0]
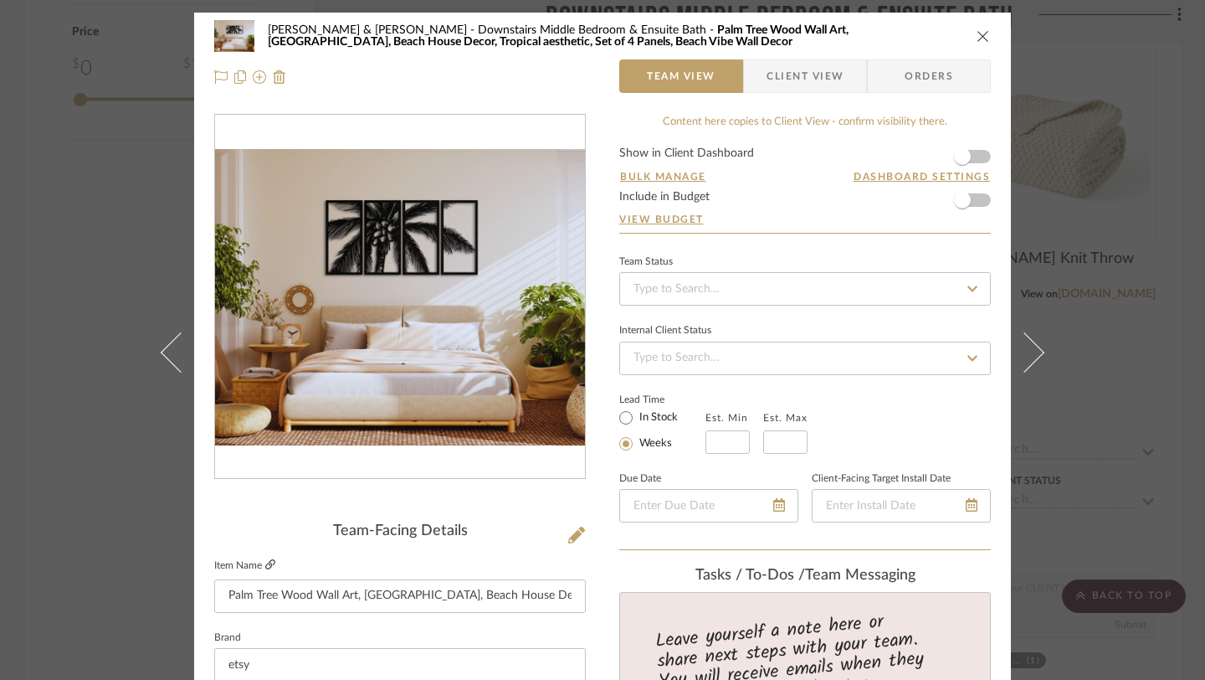
click at [265, 570] on fa-icon at bounding box center [270, 565] width 10 height 10
